Goal: Task Accomplishment & Management: Use online tool/utility

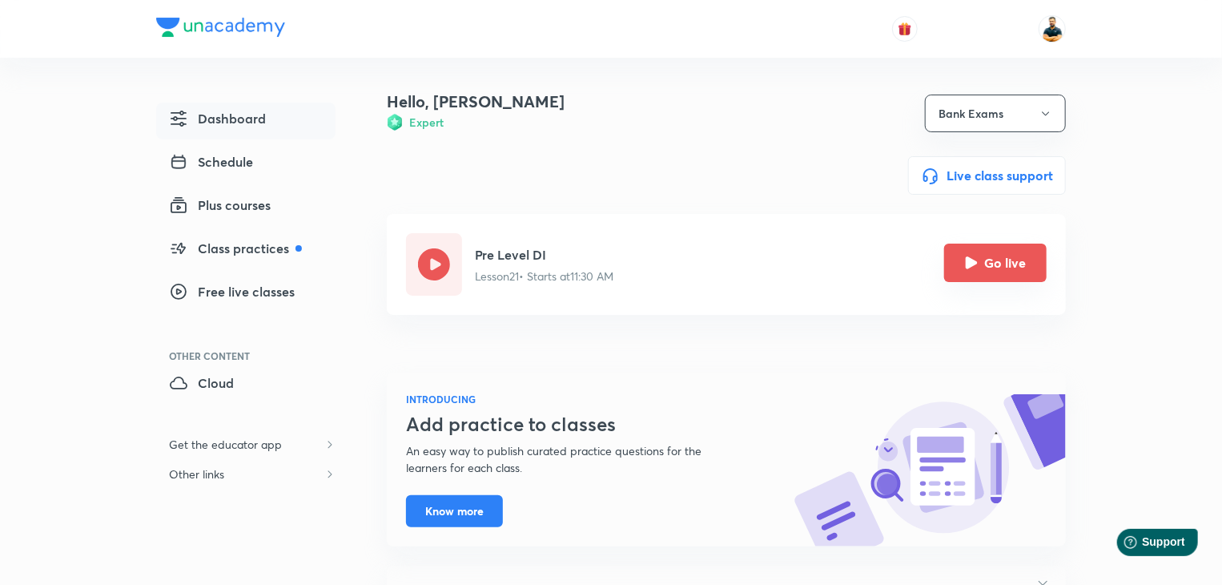
click at [968, 282] on div "Go live" at bounding box center [995, 264] width 103 height 38
click at [981, 254] on button "Go live" at bounding box center [995, 263] width 103 height 38
